Goal: Information Seeking & Learning: Understand process/instructions

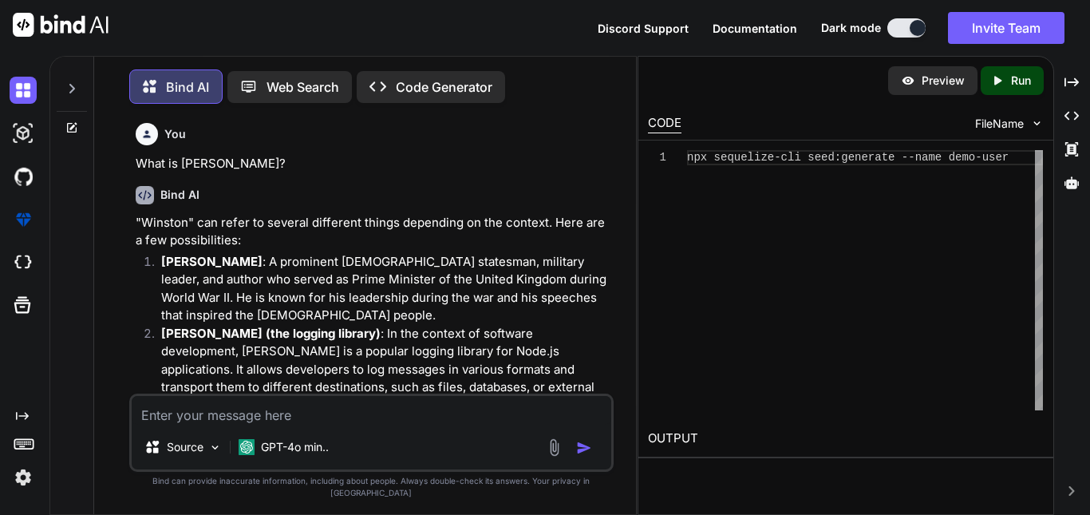
scroll to position [17093, 0]
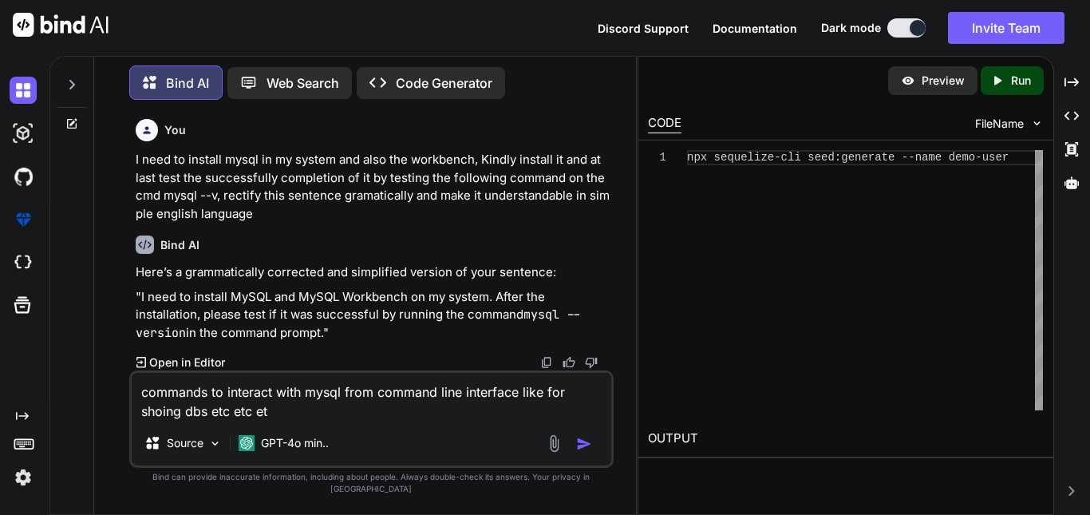
type textarea "commands to interact with mysql from command line interface like for shoing dbs…"
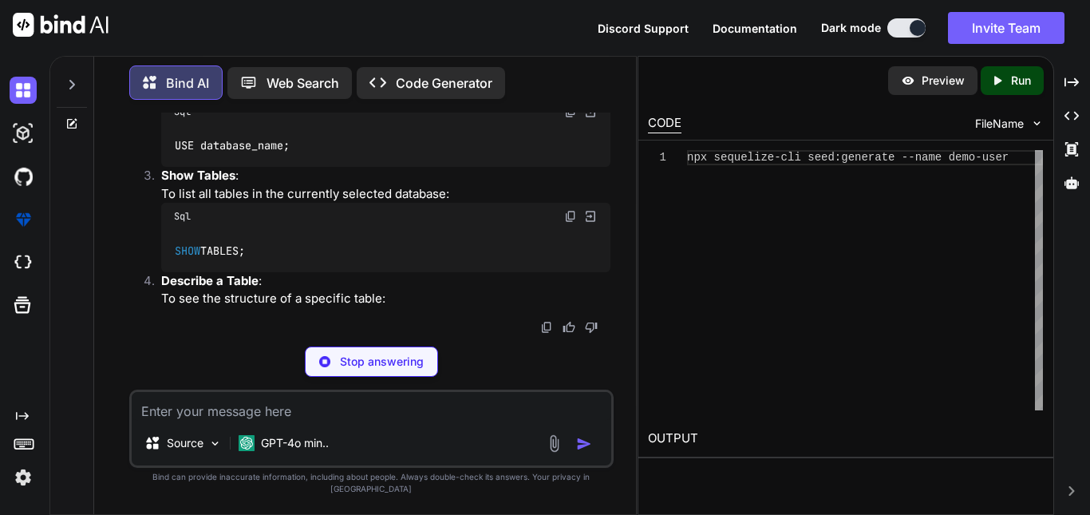
scroll to position [17703, 0]
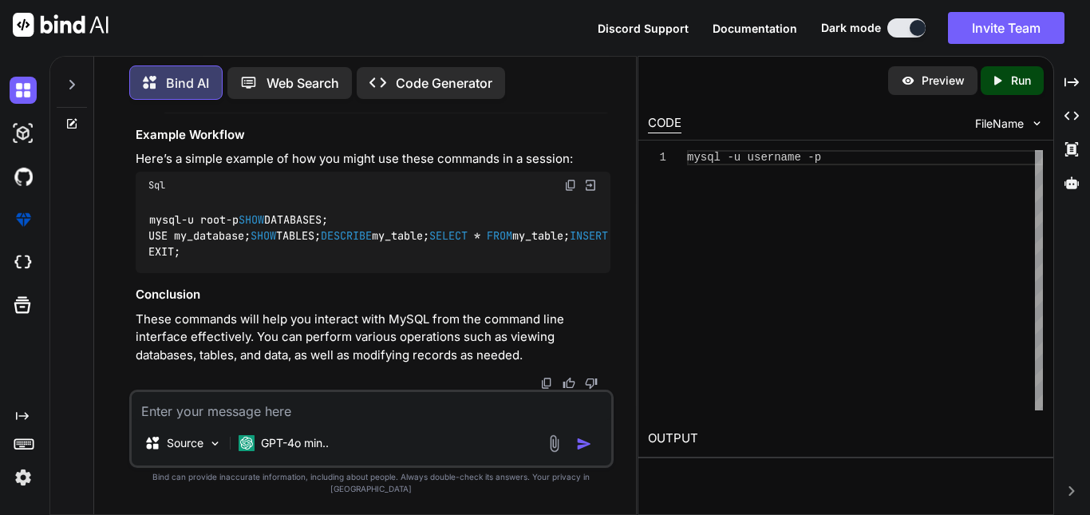
scroll to position [17863, 0]
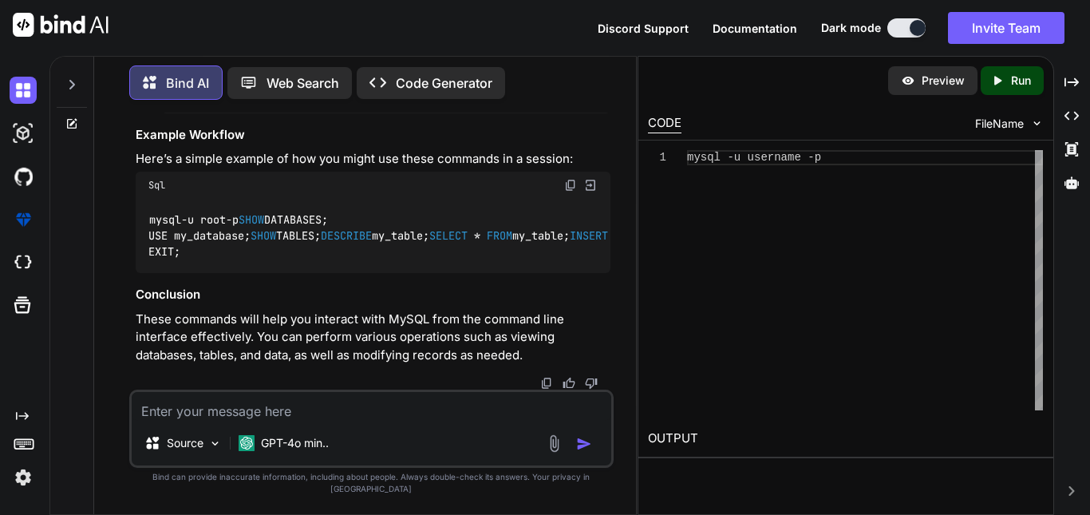
scroll to position [18156, 0]
